Goal: Task Accomplishment & Management: Complete application form

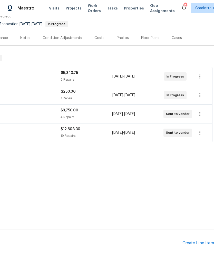
scroll to position [47, 76]
click at [199, 243] on div "Create Line Item" at bounding box center [199, 244] width 32 height 5
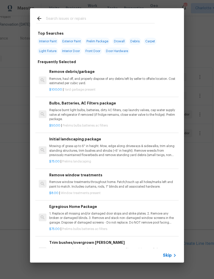
click at [86, 16] on input "text" at bounding box center [100, 19] width 109 height 8
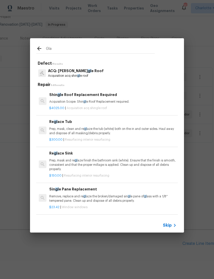
type input "Glaz"
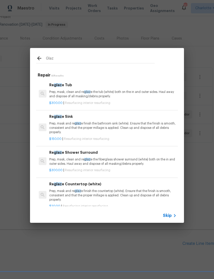
click at [139, 90] on p "Prep, mask, clean and re glaz e the tub (white) both on the in and outer sides.…" at bounding box center [113, 94] width 128 height 9
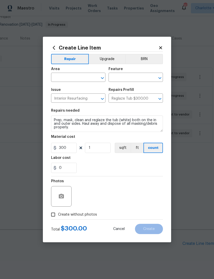
click at [135, 92] on div "Repairs Prefill" at bounding box center [136, 91] width 55 height 7
click at [85, 77] on input "text" at bounding box center [71, 78] width 40 height 8
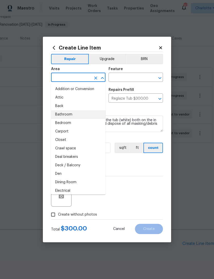
click at [78, 115] on li "Bathroom" at bounding box center [78, 115] width 55 height 8
type input "Bathroom"
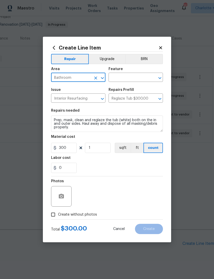
click at [127, 77] on input "text" at bounding box center [129, 78] width 40 height 8
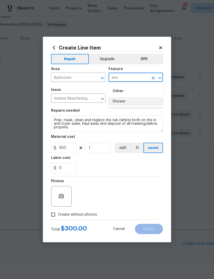
click at [129, 101] on li "Shower" at bounding box center [136, 101] width 55 height 8
type input "Shower"
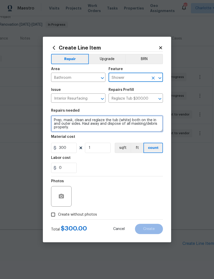
click at [111, 130] on textarea "Prep, mask, clean and reglaze the tub (white) both on the in and outer sides. H…" at bounding box center [107, 124] width 112 height 16
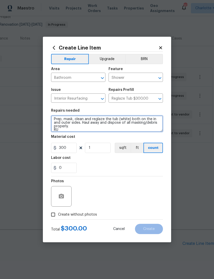
scroll to position [1, 0]
type textarea "Prep, mask, clean and reglaze the tub (white) both on the in and outer sides. H…"
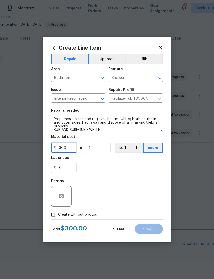
click at [71, 151] on input "300" at bounding box center [64, 148] width 26 height 10
type input "400"
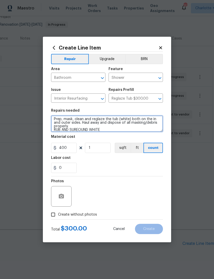
click at [82, 130] on textarea "Prep, mask, clean and reglaze the tub (white) both on the in and outer sides. H…" at bounding box center [107, 124] width 112 height 16
click at [82, 132] on textarea "Prep, mask, clean and reglaze the tub (white) both on the in and outer sides. H…" at bounding box center [107, 124] width 112 height 16
type textarea "Prep, mask, clean and reglaze the tub (white) both on the in and outer sides. H…"
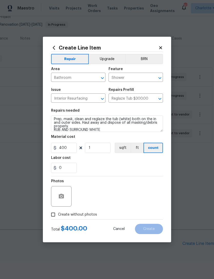
click at [140, 159] on div "Labor cost" at bounding box center [107, 159] width 112 height 7
click at [52, 212] on input "Create without photos" at bounding box center [53, 215] width 10 height 10
checkbox input "true"
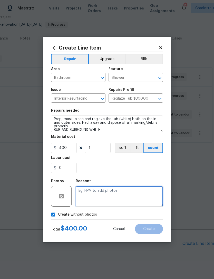
click at [145, 197] on textarea at bounding box center [119, 196] width 87 height 21
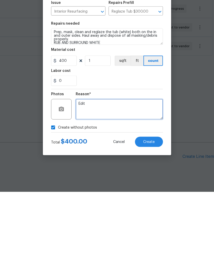
type textarea "Edit"
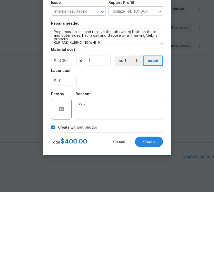
click at [151, 224] on button "Create" at bounding box center [149, 229] width 28 height 10
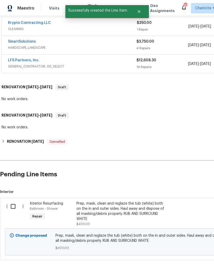
scroll to position [116, 0]
click at [16, 202] on input "checkbox" at bounding box center [15, 207] width 15 height 11
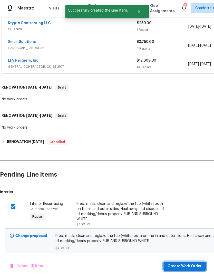
click at [195, 266] on span "Create Work Order" at bounding box center [185, 267] width 34 height 6
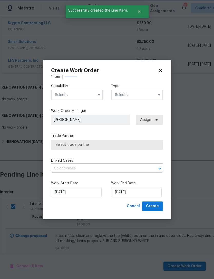
checkbox input "false"
click at [77, 96] on input "text" at bounding box center [77, 95] width 52 height 10
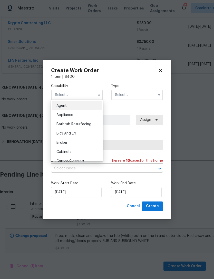
scroll to position [0, 0]
click at [84, 124] on span "Bathtub Resurfacing" at bounding box center [74, 125] width 35 height 4
type input "Bathtub Resurfacing"
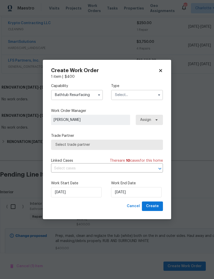
click at [130, 94] on input "text" at bounding box center [137, 95] width 52 height 10
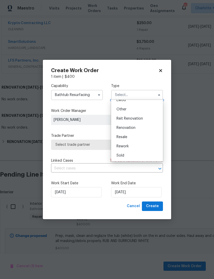
scroll to position [61, 0]
click at [135, 128] on span "Renovation" at bounding box center [126, 128] width 19 height 4
type input "Renovation"
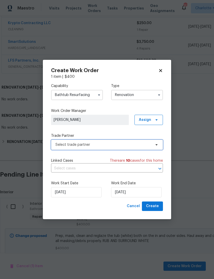
click at [147, 148] on span "Select trade partner" at bounding box center [107, 145] width 112 height 10
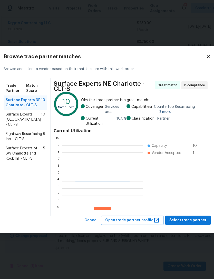
scroll to position [72, 82]
click at [17, 142] on span "Rightway Resurfacing Inc. - CLT-S" at bounding box center [24, 137] width 37 height 10
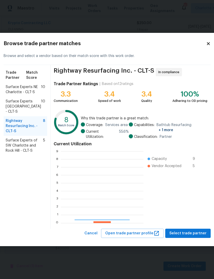
scroll to position [72, 83]
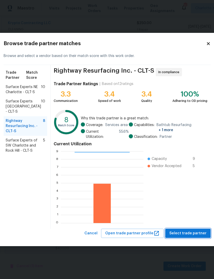
click at [189, 235] on span "Select trade partner" at bounding box center [188, 234] width 37 height 6
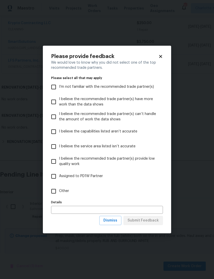
click at [56, 132] on input "I believe the capabilities listed aren’t accurate" at bounding box center [53, 131] width 11 height 11
checkbox input "true"
click at [114, 221] on span "Dismiss" at bounding box center [111, 221] width 14 height 6
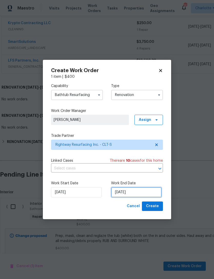
click at [147, 192] on input "[DATE]" at bounding box center [136, 192] width 51 height 10
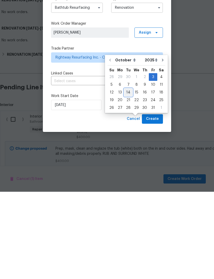
click at [129, 176] on div "14" at bounding box center [128, 179] width 8 height 7
type input "[DATE]"
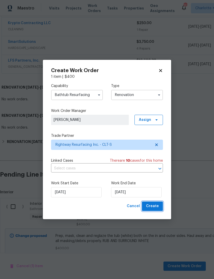
click at [159, 205] on span "Create" at bounding box center [152, 206] width 13 height 6
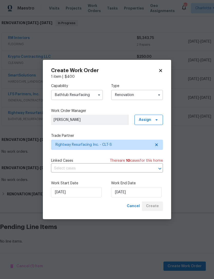
scroll to position [66, 0]
